Goal: Information Seeking & Learning: Learn about a topic

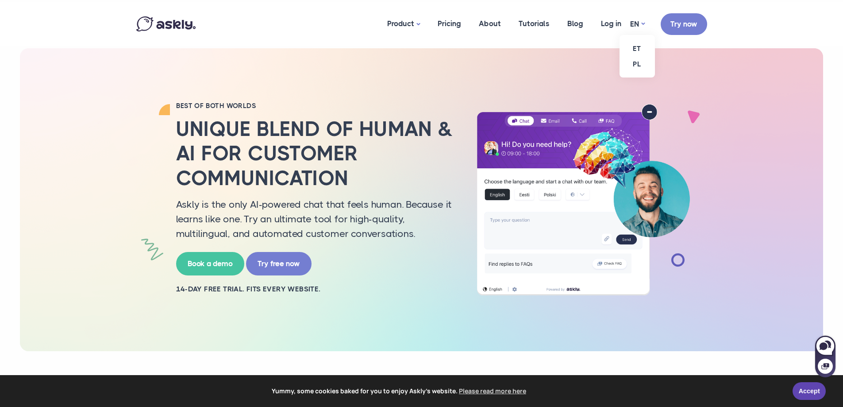
click at [644, 35] on ul "ET PL" at bounding box center [636, 56] width 35 height 42
click at [637, 46] on link "ET" at bounding box center [636, 48] width 35 height 15
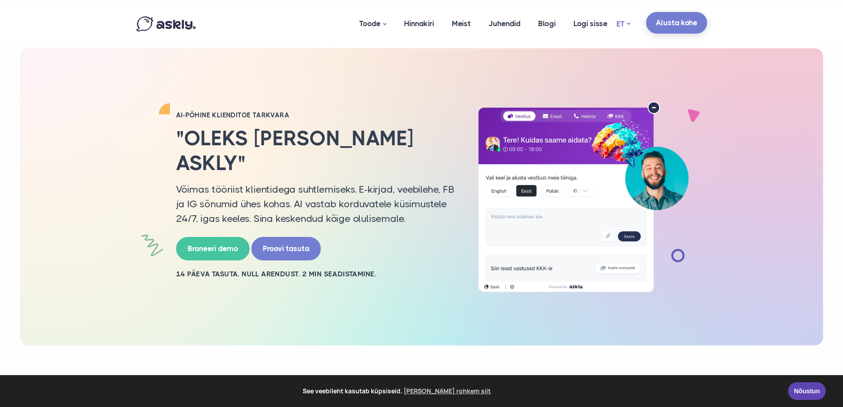
click at [676, 31] on link "Alusta kohe" at bounding box center [676, 23] width 61 height 22
click at [602, 20] on link "Logi sisse" at bounding box center [591, 23] width 52 height 43
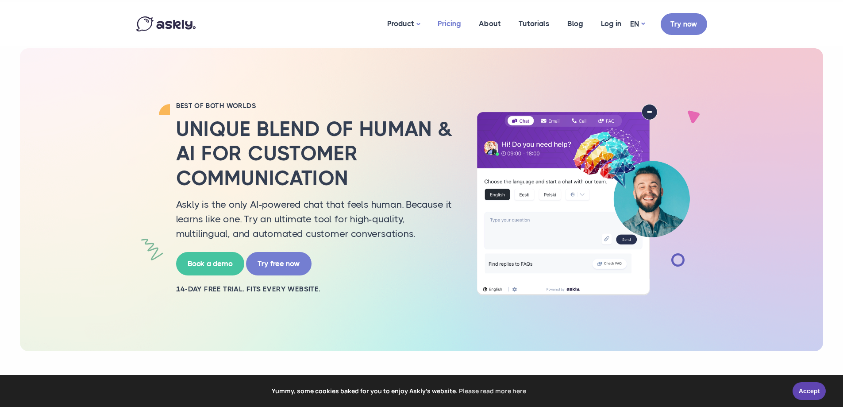
click at [460, 20] on link "Pricing" at bounding box center [449, 23] width 41 height 43
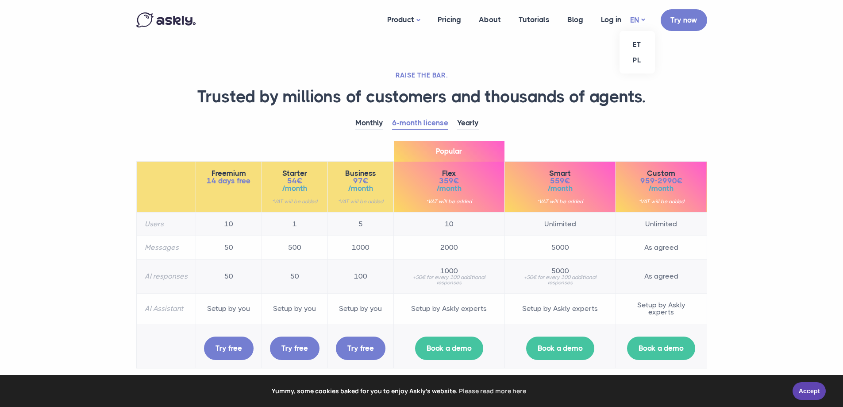
click at [631, 16] on link "EN" at bounding box center [637, 20] width 15 height 13
click at [637, 43] on link "ET" at bounding box center [636, 44] width 35 height 15
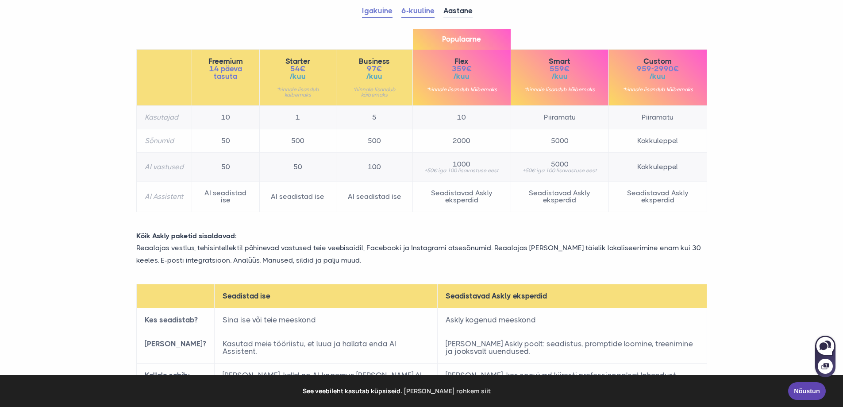
click at [381, 15] on link "Igakuine" at bounding box center [377, 11] width 31 height 14
click at [419, 10] on link "6-kuuline" at bounding box center [417, 11] width 33 height 14
click at [462, 13] on link "Aastane" at bounding box center [457, 11] width 29 height 14
click at [430, 12] on link "6-kuuline" at bounding box center [417, 11] width 33 height 14
